Goal: Task Accomplishment & Management: Manage account settings

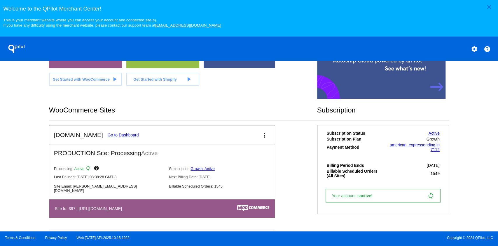
scroll to position [155, 0]
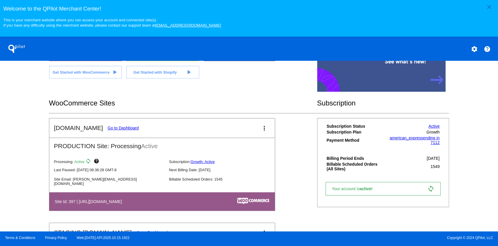
click at [120, 127] on link "Go to Dashboard" at bounding box center [123, 127] width 31 height 5
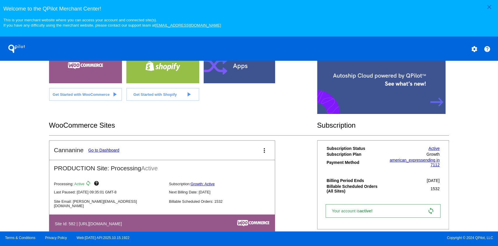
scroll to position [147, 0]
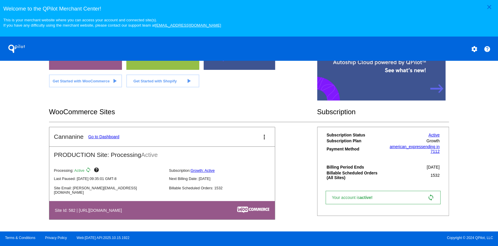
click at [112, 136] on link "Go to Dashboard" at bounding box center [103, 136] width 31 height 5
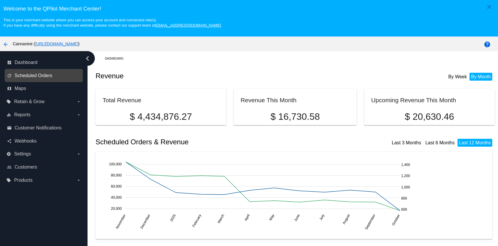
click at [36, 77] on span "Scheduled Orders" at bounding box center [34, 75] width 38 height 5
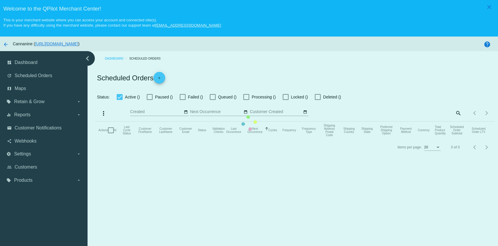
checkbox input "true"
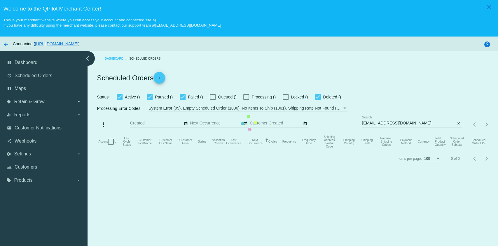
click at [422, 133] on mat-table "Actions Id Last Cycle Status Customer FirstName Customer LastName Customer Emai…" at bounding box center [294, 141] width 399 height 17
click at [413, 133] on mat-table "Actions Id Last Cycle Status Customer FirstName Customer LastName Customer Emai…" at bounding box center [294, 141] width 399 height 17
click at [405, 133] on mat-table "Actions Id Last Cycle Status Customer FirstName Customer LastName Customer Emai…" at bounding box center [294, 141] width 399 height 17
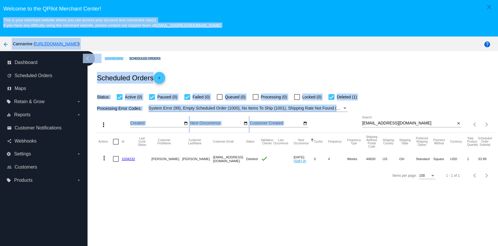
drag, startPoint x: 389, startPoint y: 118, endPoint x: 276, endPoint y: 18, distance: 150.8
click at [271, 8] on div "close Welcome to the QPilot Merchant Center! This is your merchant website wher…" at bounding box center [249, 141] width 498 height 282
click at [281, 64] on div "Dashboard Scheduled Orders Scheduled Orders add Status: Active (0) Paused (0) F…" at bounding box center [295, 117] width 406 height 132
click at [416, 121] on div "prettyoreo24@gmail.com Search" at bounding box center [408, 121] width 93 height 11
click at [416, 125] on input "prettyoreo24@gmail.com" at bounding box center [408, 123] width 93 height 5
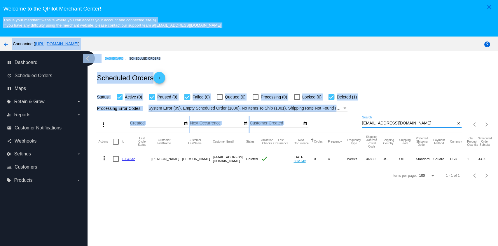
click at [416, 125] on input "prettyoreo24@gmail.com" at bounding box center [408, 123] width 93 height 5
paste input "jphuskeys"
type input "jphuskeys@gmail.com"
